Goal: Information Seeking & Learning: Find specific fact

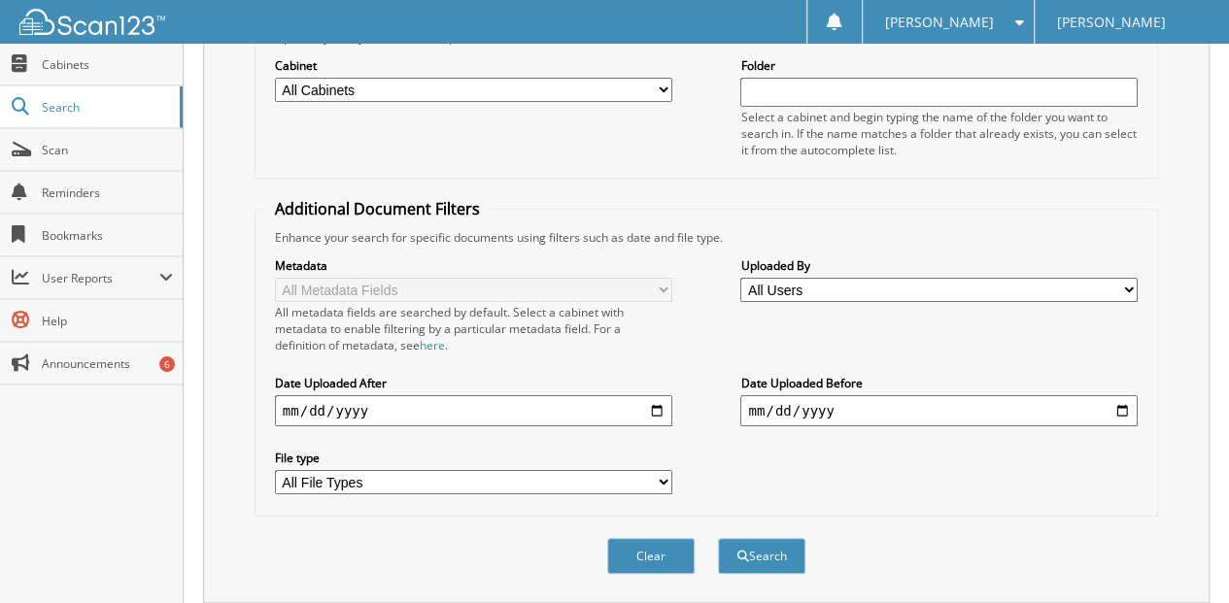
scroll to position [290, 0]
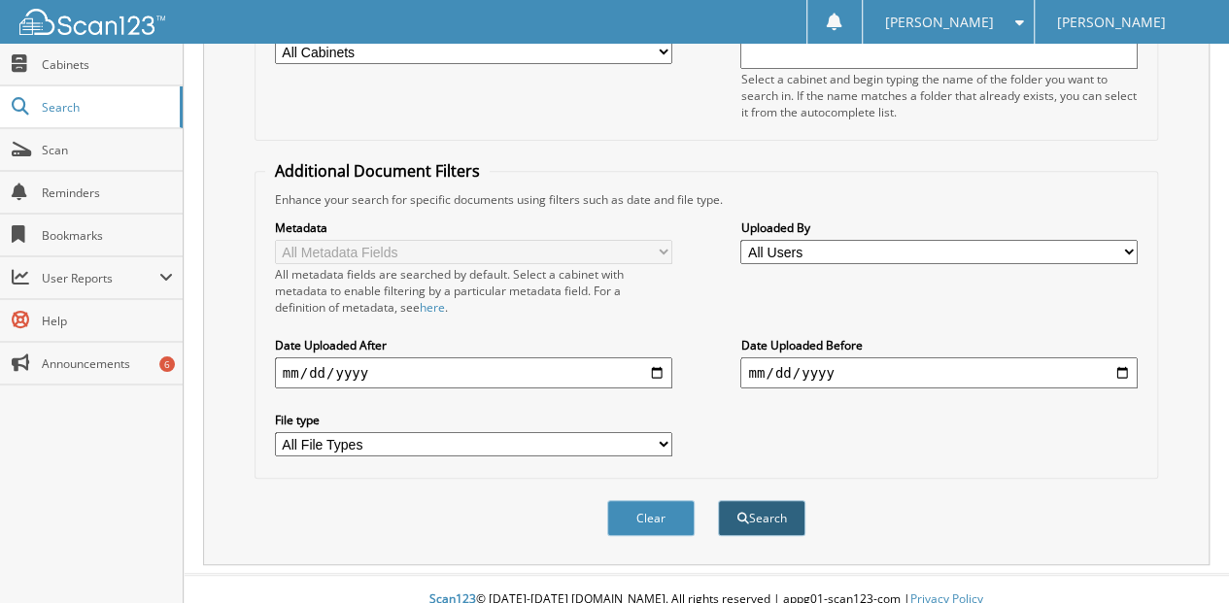
type input "[PERSON_NAME]"
click at [760, 502] on button "Search" at bounding box center [761, 518] width 87 height 36
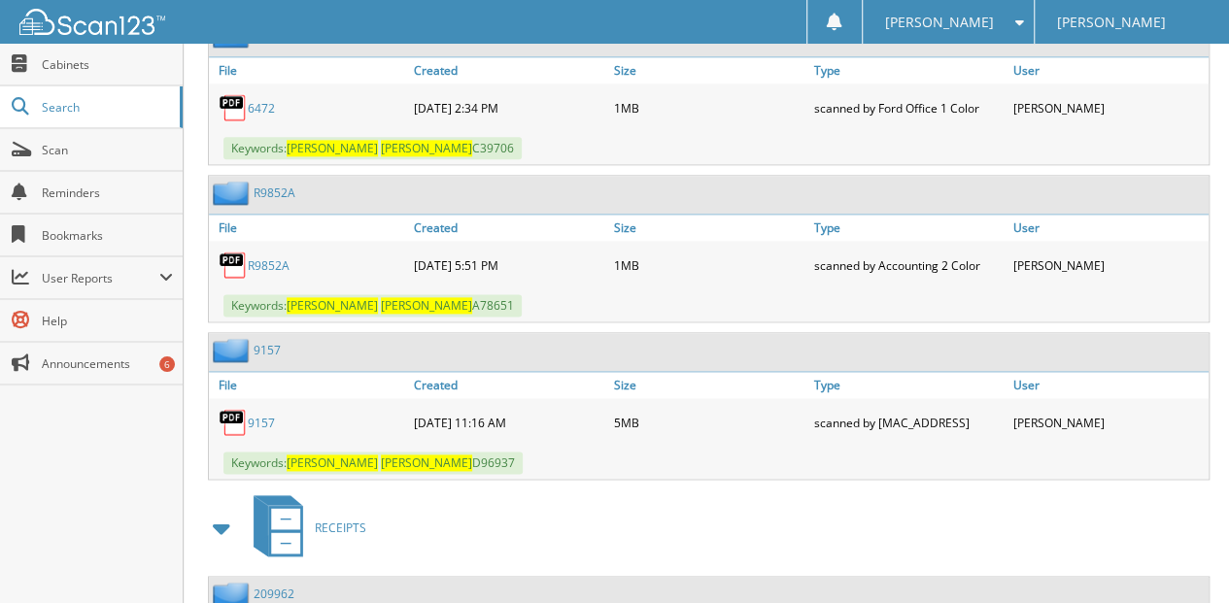
scroll to position [1165, 0]
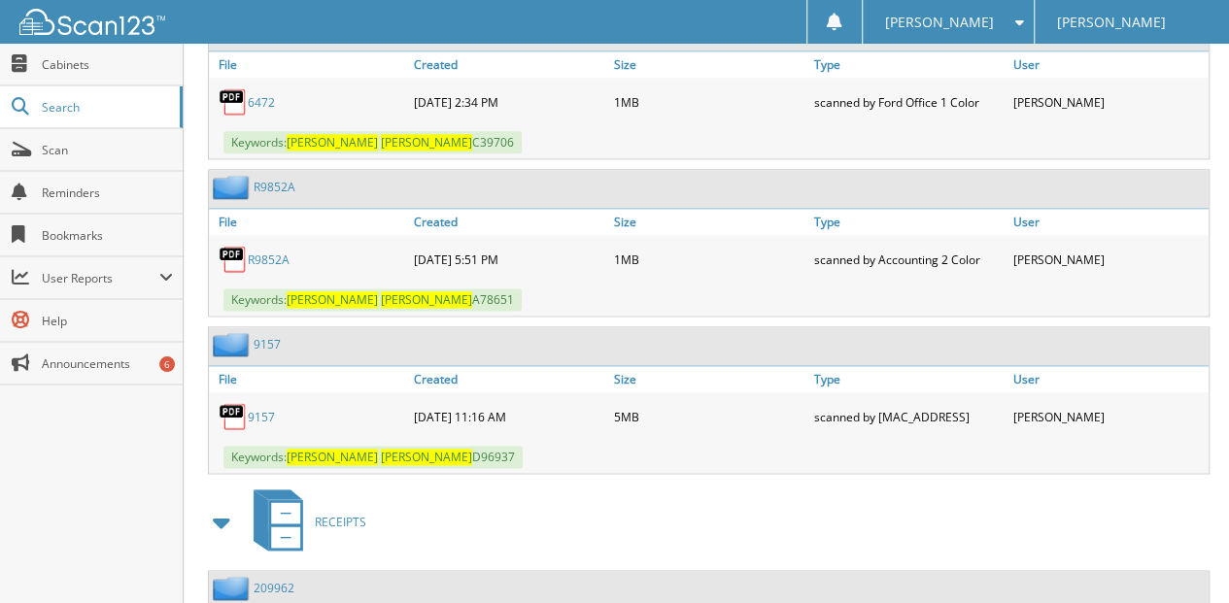
click at [265, 409] on link "9157" at bounding box center [261, 417] width 27 height 17
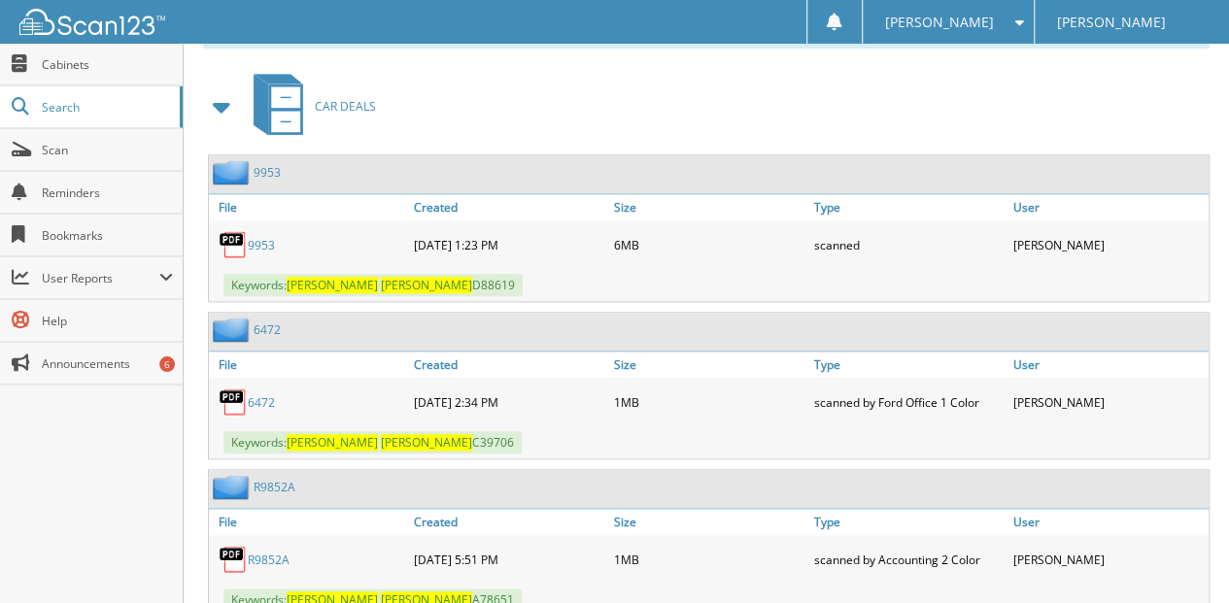
scroll to position [841, 0]
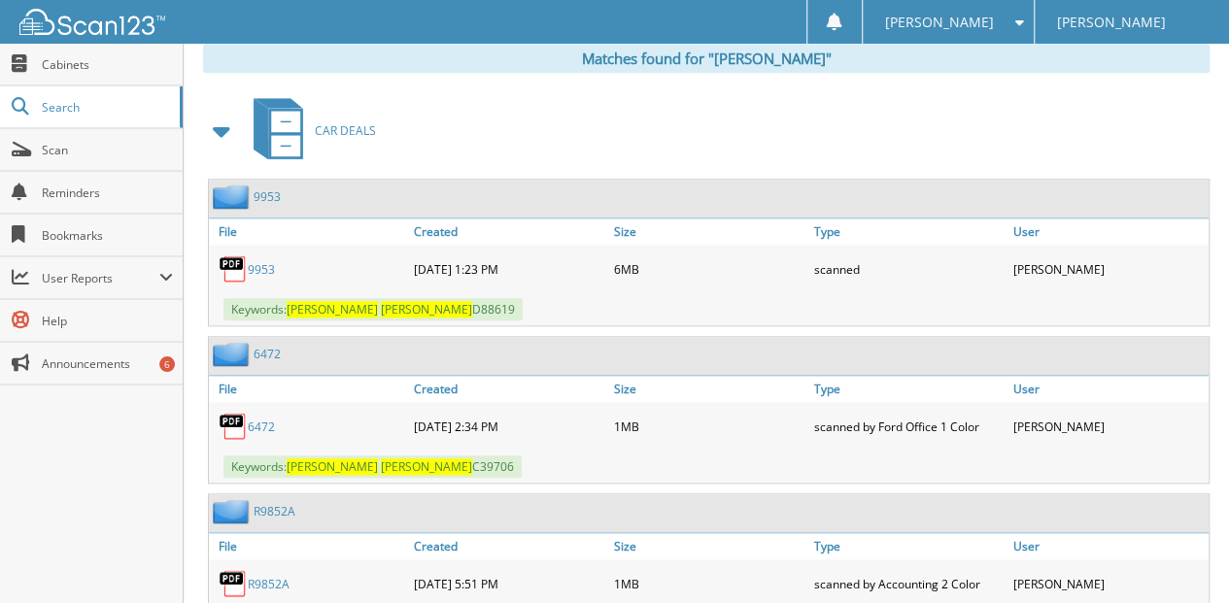
click at [257, 261] on link "9953" at bounding box center [261, 269] width 27 height 17
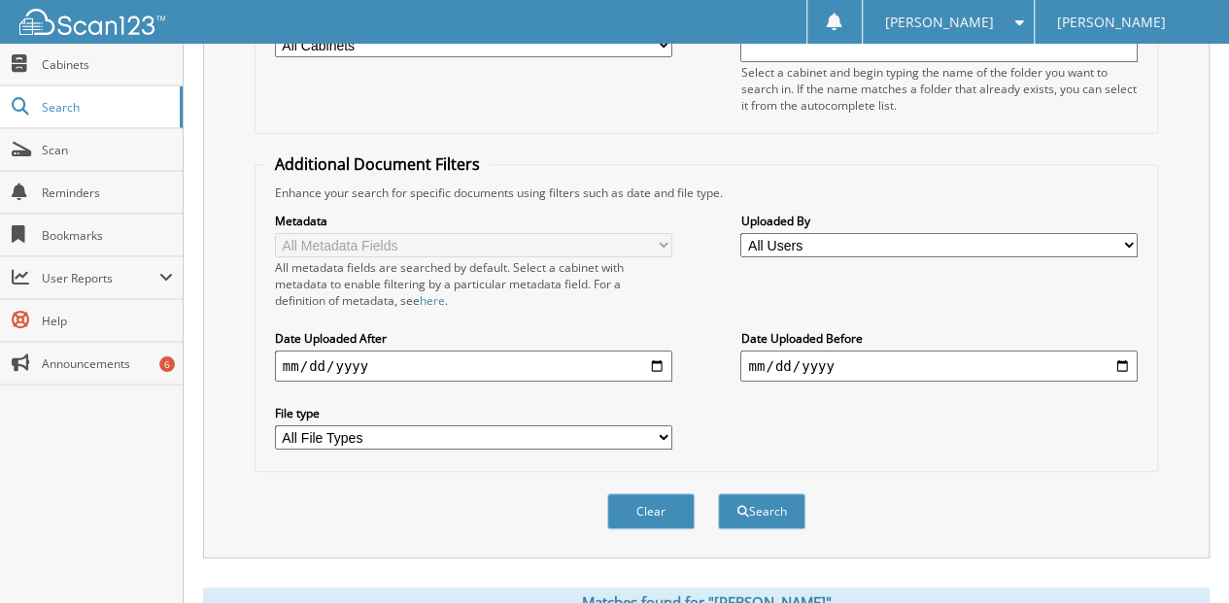
scroll to position [323, 0]
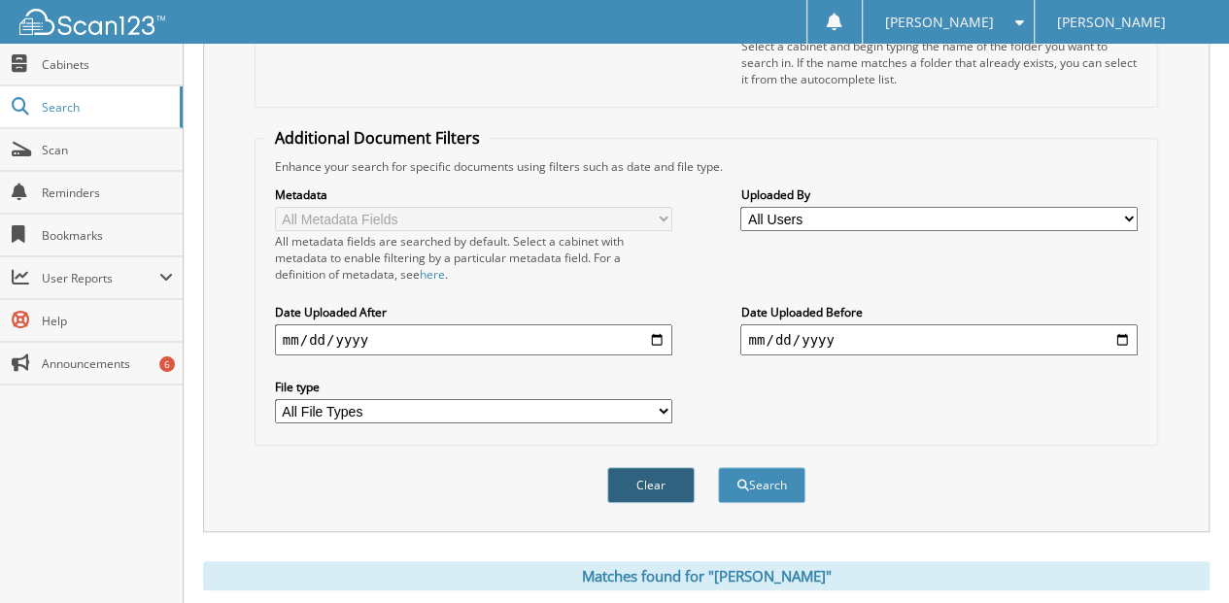
click at [658, 468] on button "Clear" at bounding box center [650, 485] width 87 height 36
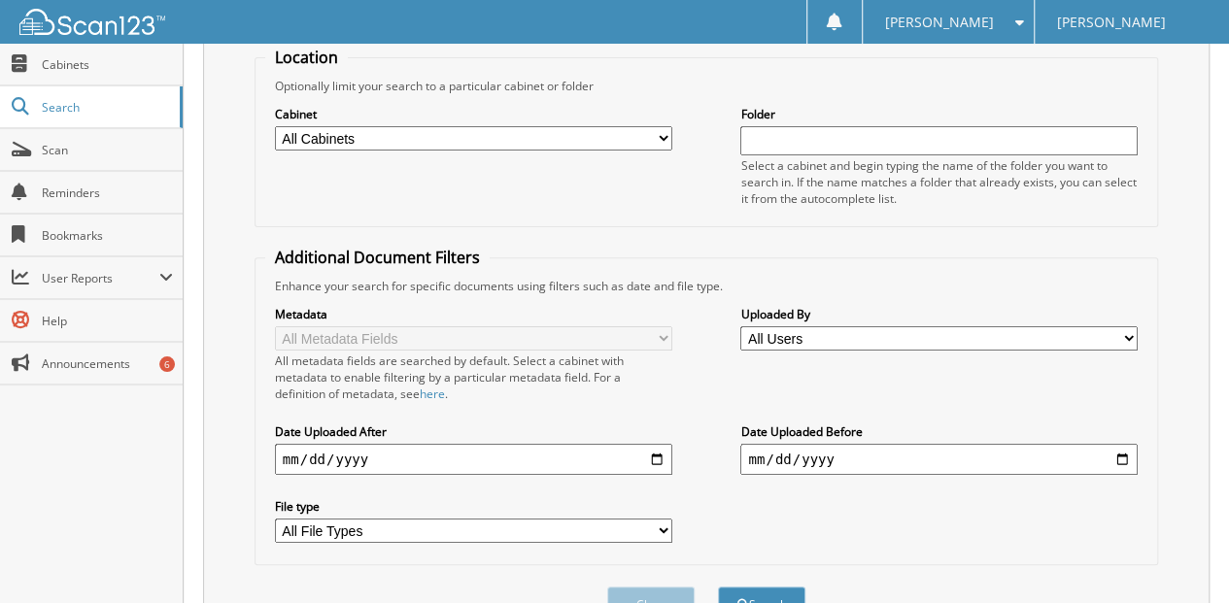
scroll to position [0, 0]
